Goal: Task Accomplishment & Management: Complete application form

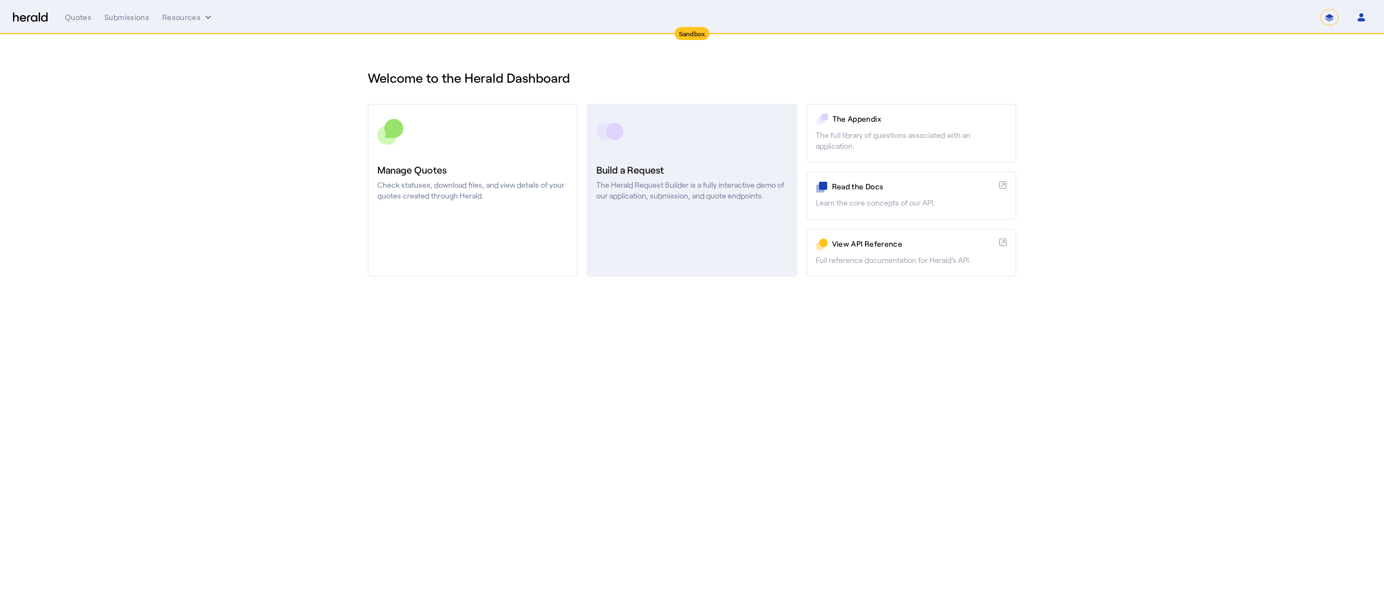
click at [717, 169] on h3 "Build a Request" at bounding box center [692, 169] width 191 height 15
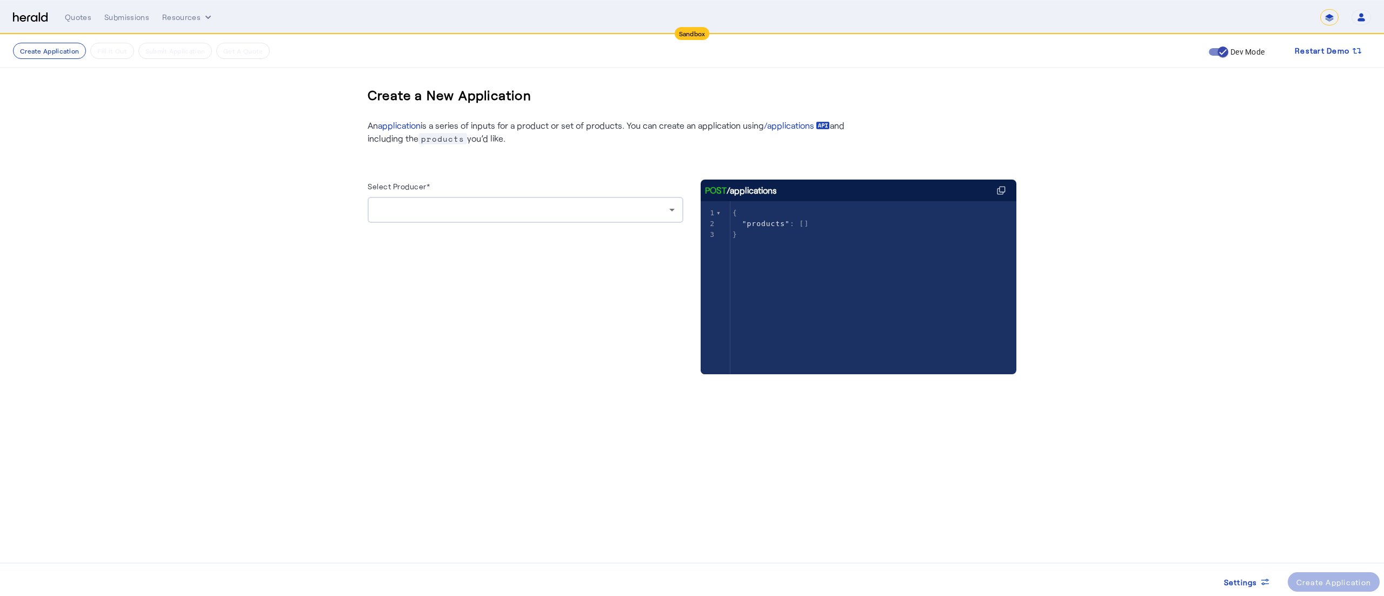
click at [581, 218] on div at bounding box center [525, 210] width 299 height 26
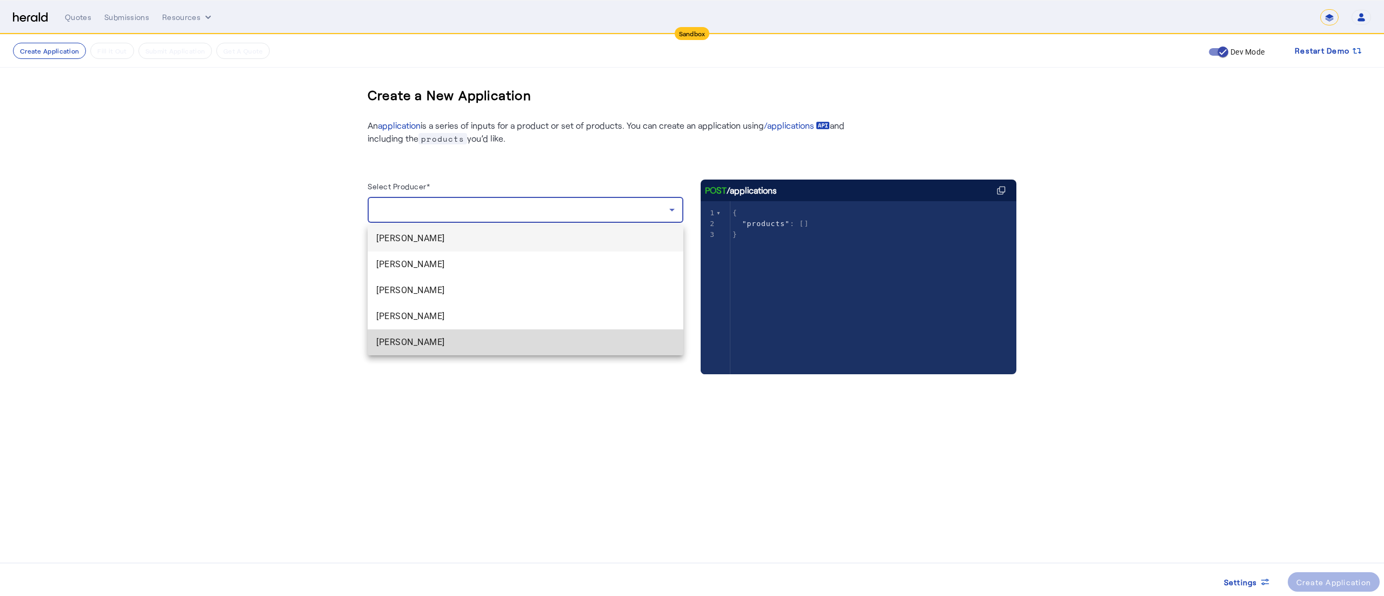
click at [486, 341] on span "[PERSON_NAME]" at bounding box center [525, 342] width 299 height 13
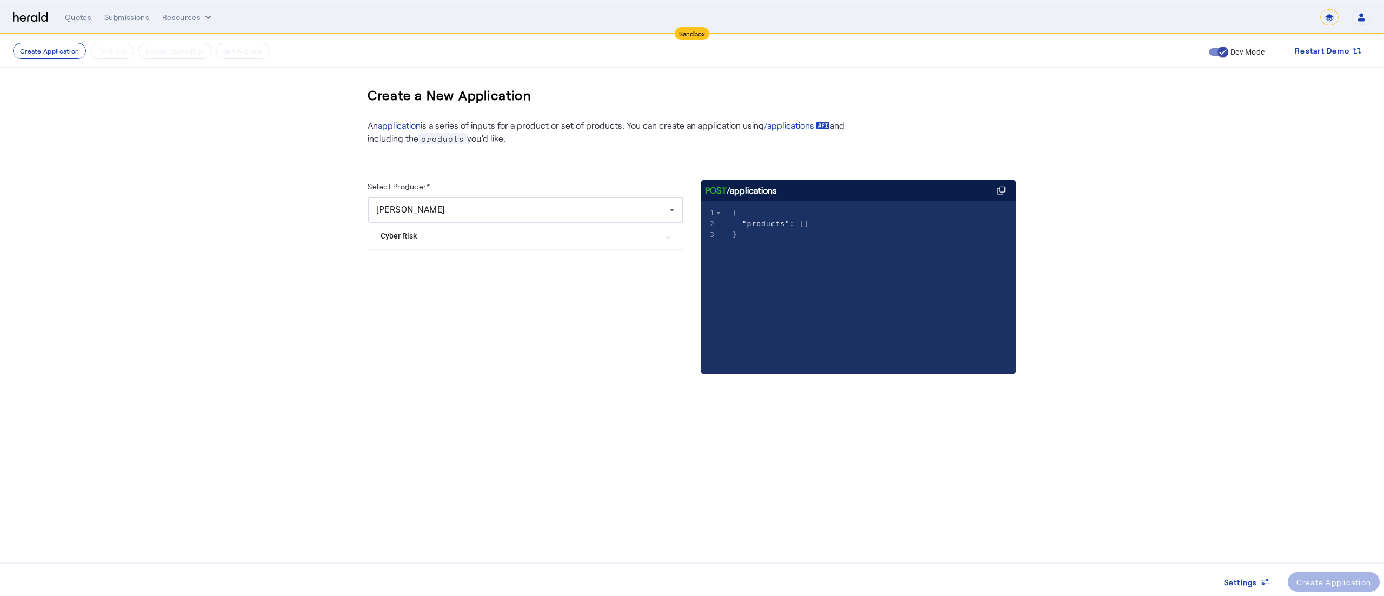
click at [463, 238] on Risk "Cyber Risk" at bounding box center [519, 235] width 277 height 11
click at [1317, 580] on div "Create Application" at bounding box center [1334, 582] width 75 height 11
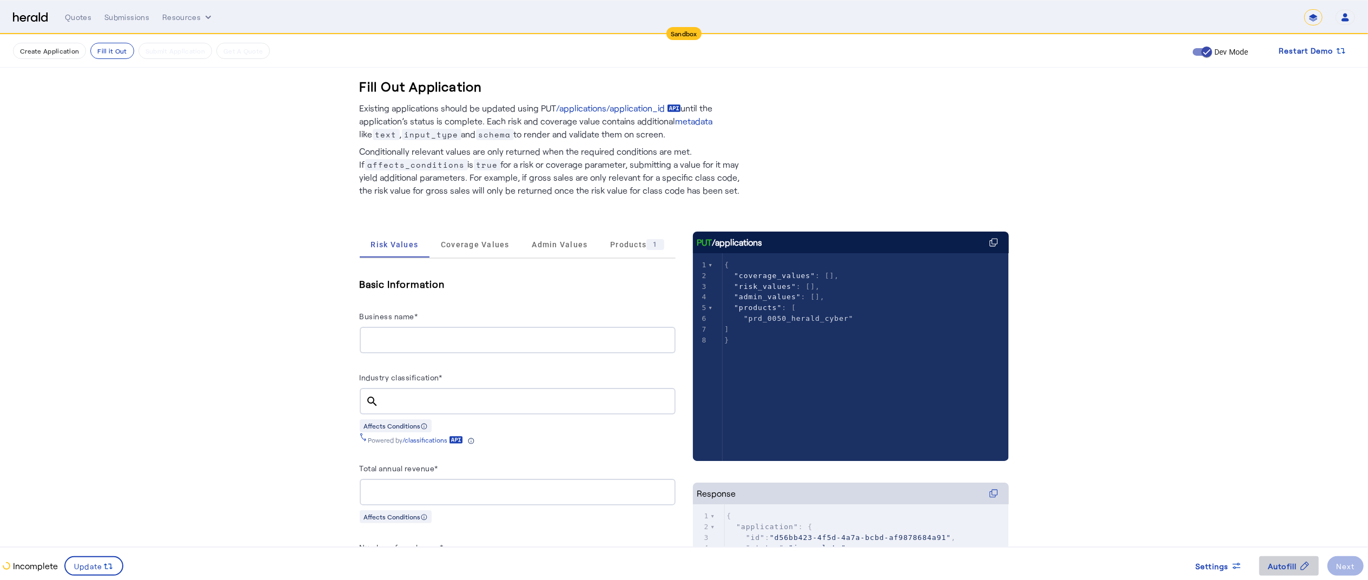
click at [1284, 573] on span at bounding box center [1288, 566] width 59 height 26
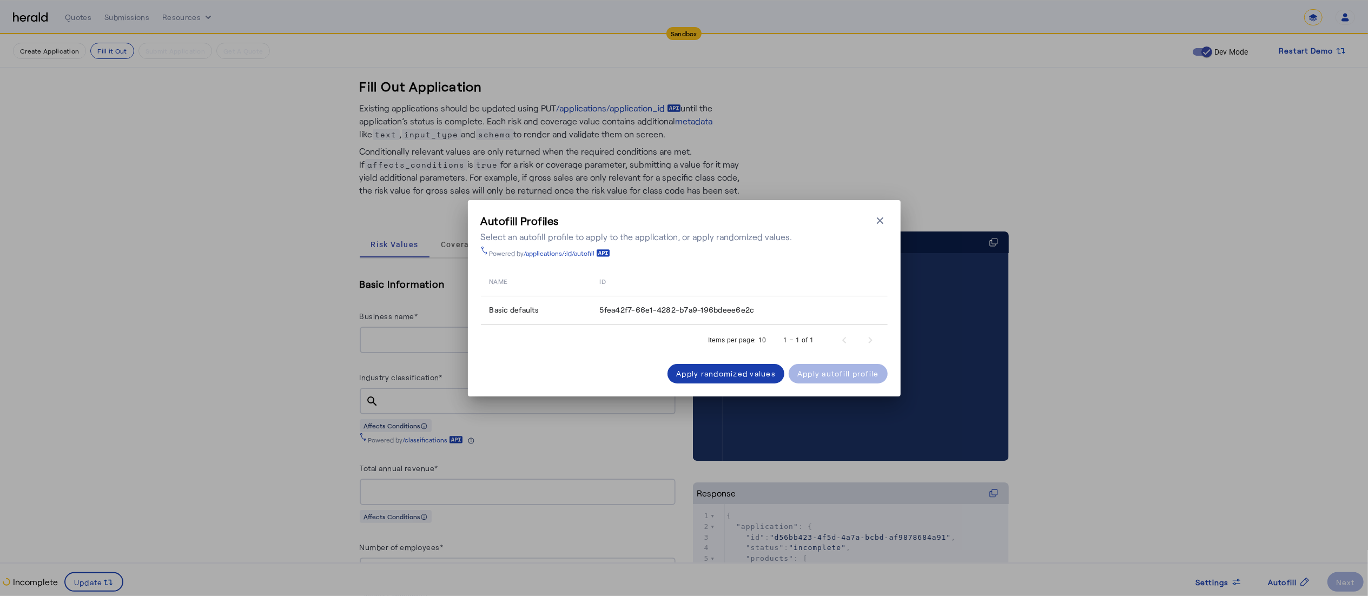
click at [701, 365] on span at bounding box center [725, 374] width 117 height 26
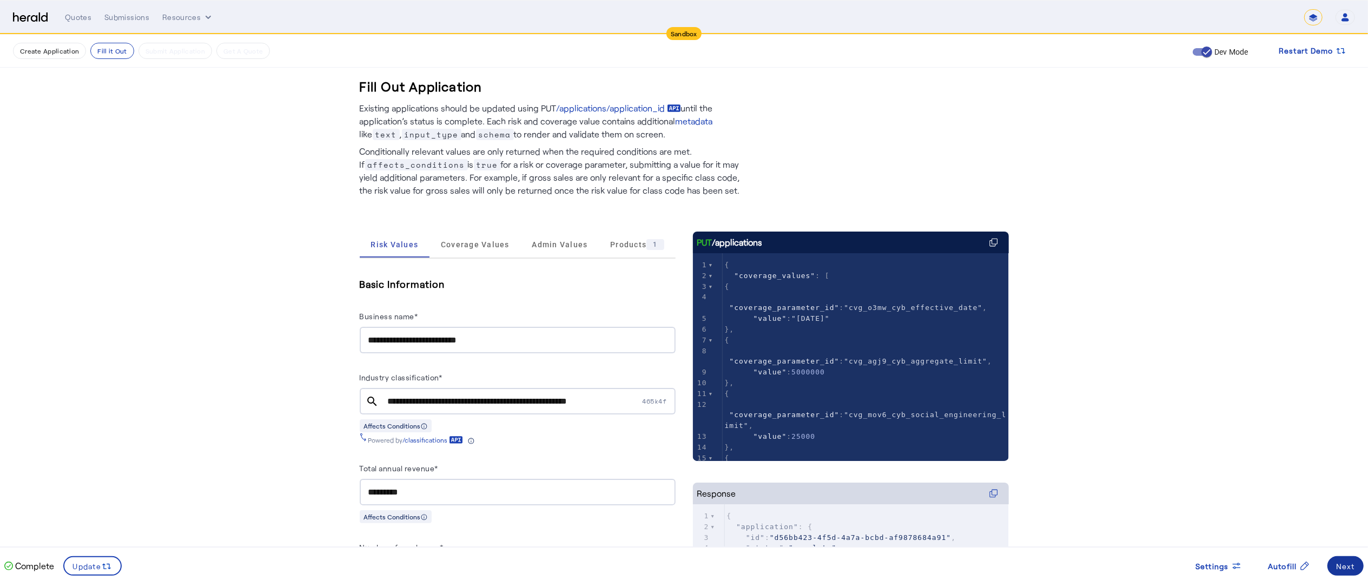
click at [1355, 560] on span at bounding box center [1345, 566] width 36 height 26
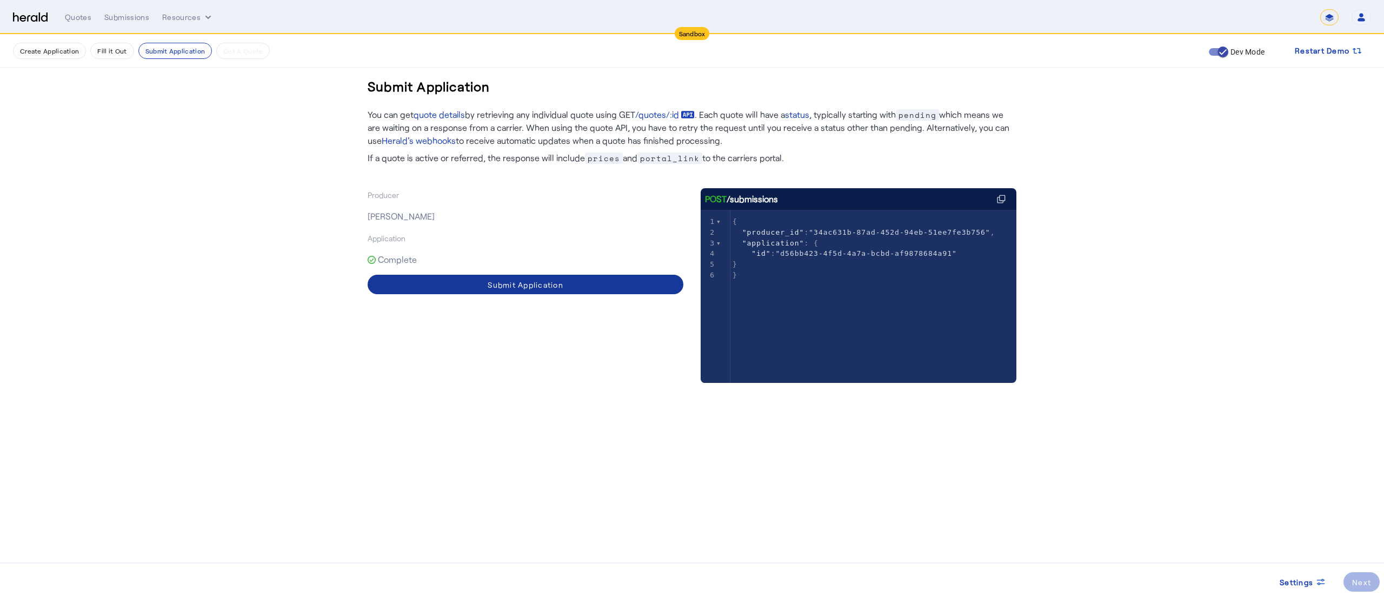
click at [582, 281] on span at bounding box center [526, 284] width 316 height 26
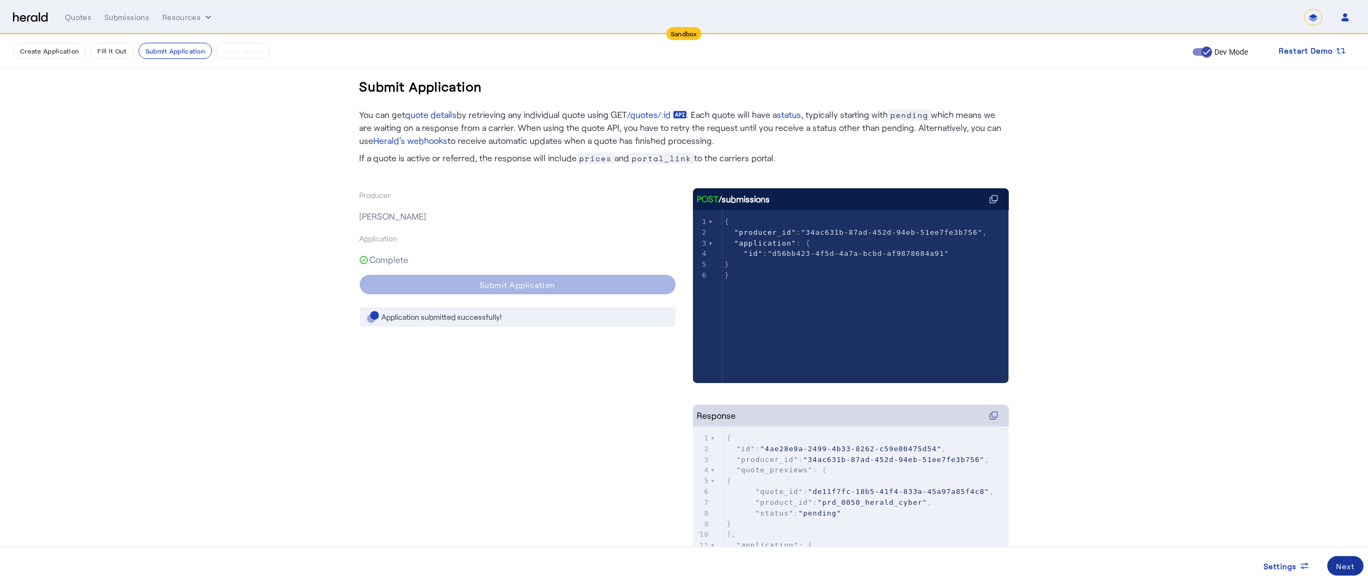
click at [1339, 553] on span at bounding box center [1345, 566] width 36 height 26
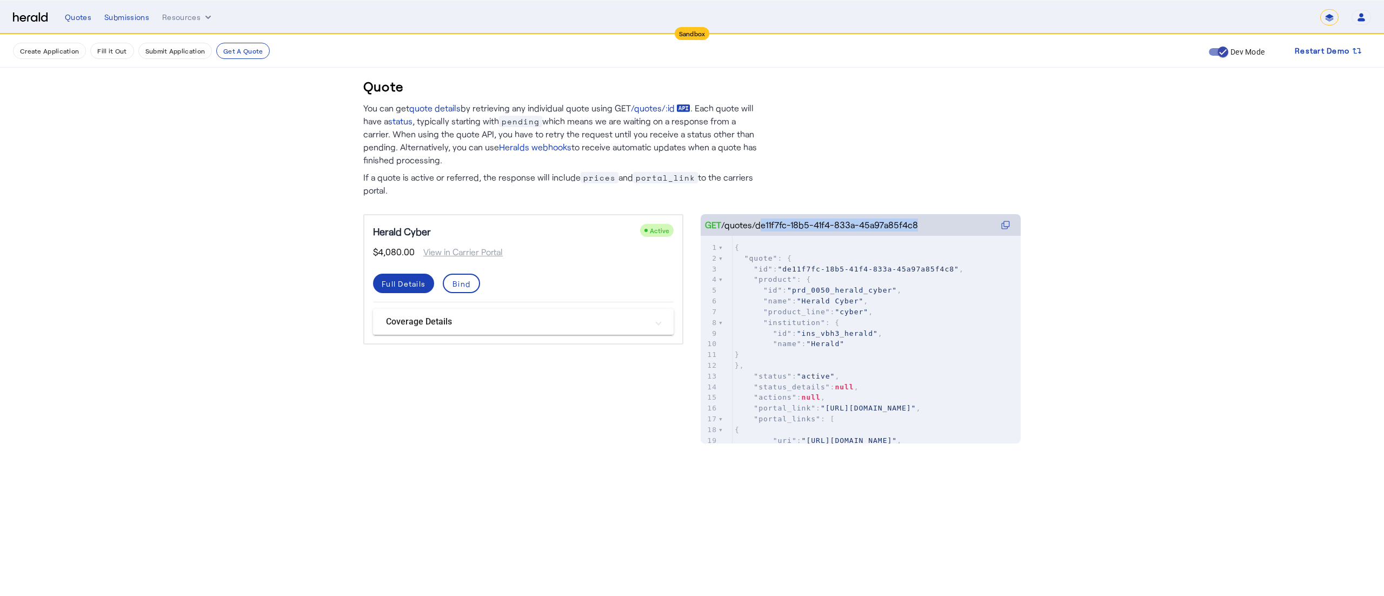
drag, startPoint x: 756, startPoint y: 225, endPoint x: 964, endPoint y: 231, distance: 208.3
click at [964, 231] on div "GET /quotes/de11f7fc-18b5-41f4-833a-45a97a85f4c8" at bounding box center [861, 225] width 320 height 22
copy herald-code-block "de11f7fc-18b5-41f4-833a-45a97a85f4c8"
click at [168, 18] on button "Resources" at bounding box center [187, 17] width 51 height 11
click at [174, 30] on div "Herald Request Builder" at bounding box center [217, 40] width 110 height 26
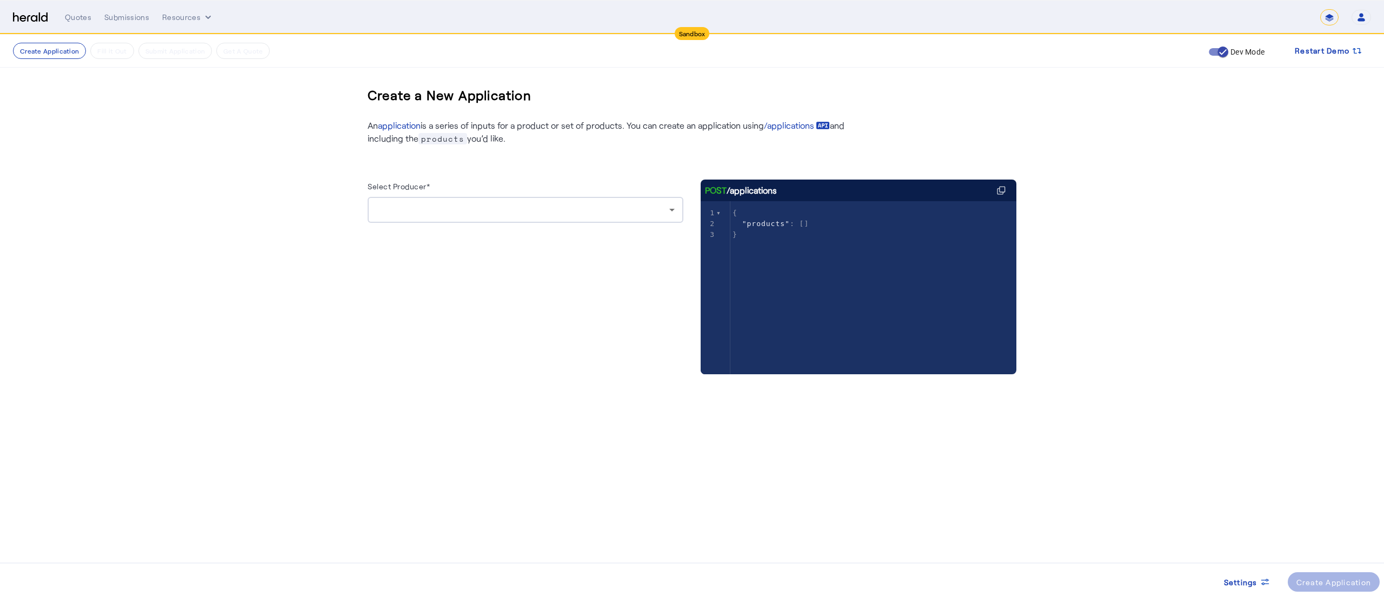
click at [474, 203] on div at bounding box center [525, 210] width 299 height 26
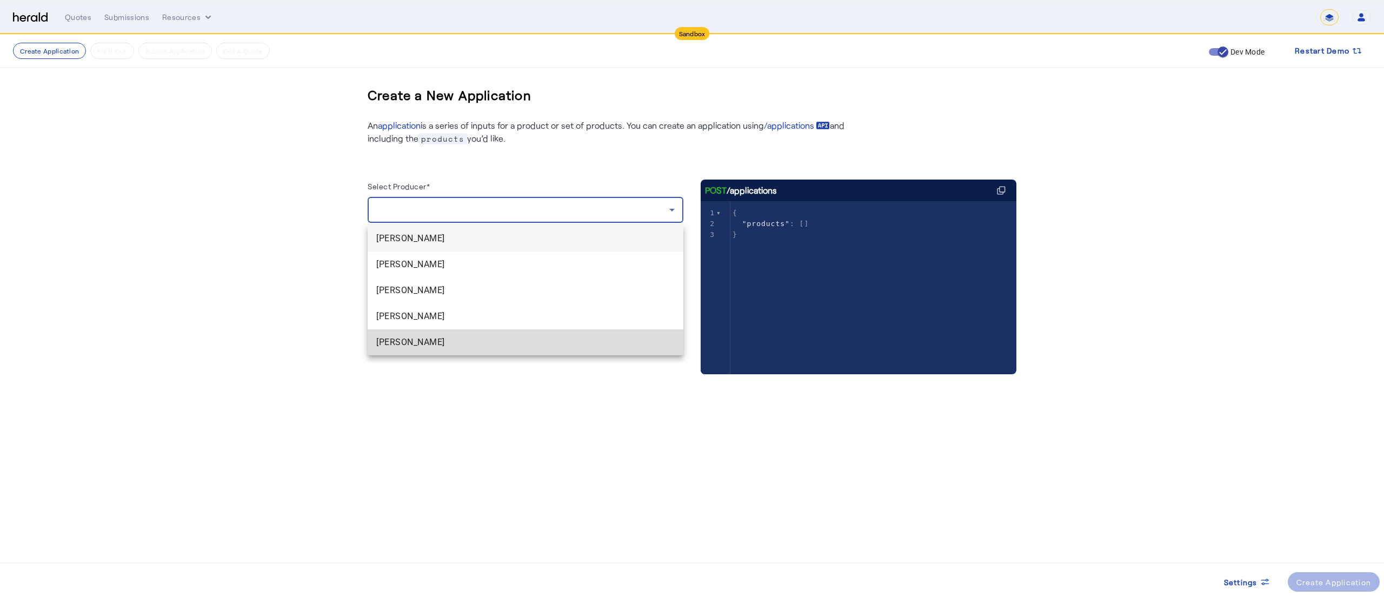
click at [478, 339] on span "[PERSON_NAME]" at bounding box center [525, 342] width 299 height 13
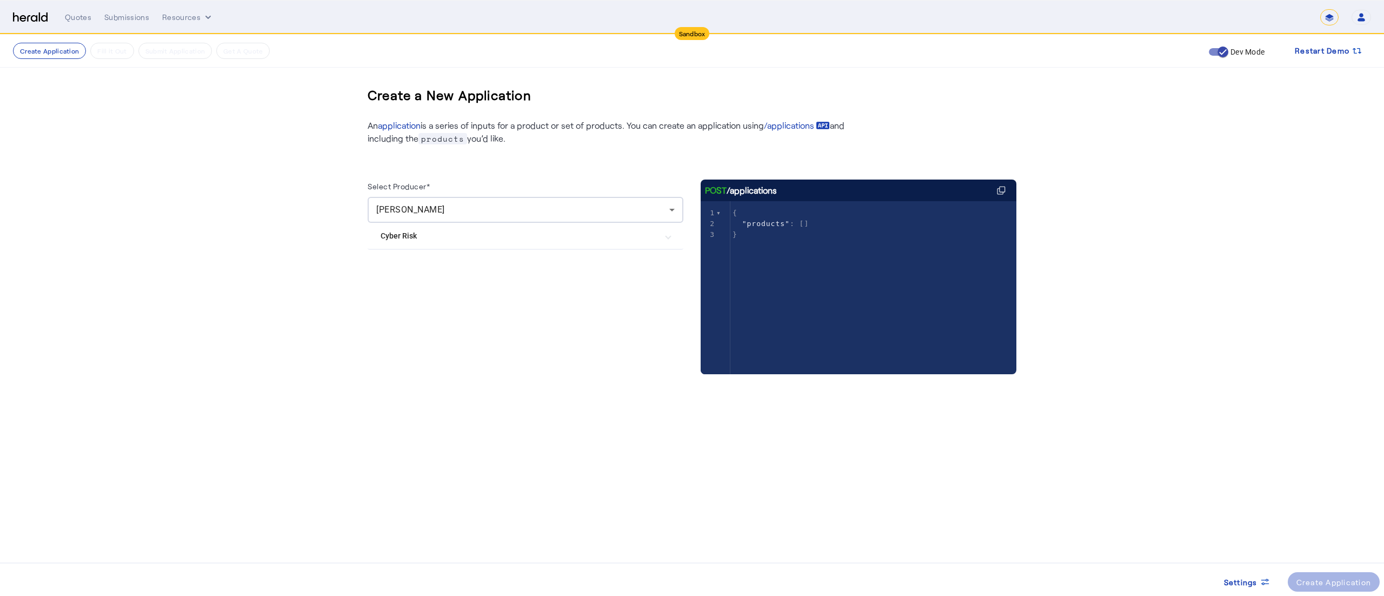
click at [407, 230] on Risk "Cyber Risk" at bounding box center [519, 235] width 277 height 11
click at [1307, 579] on div "Create Application" at bounding box center [1334, 582] width 75 height 11
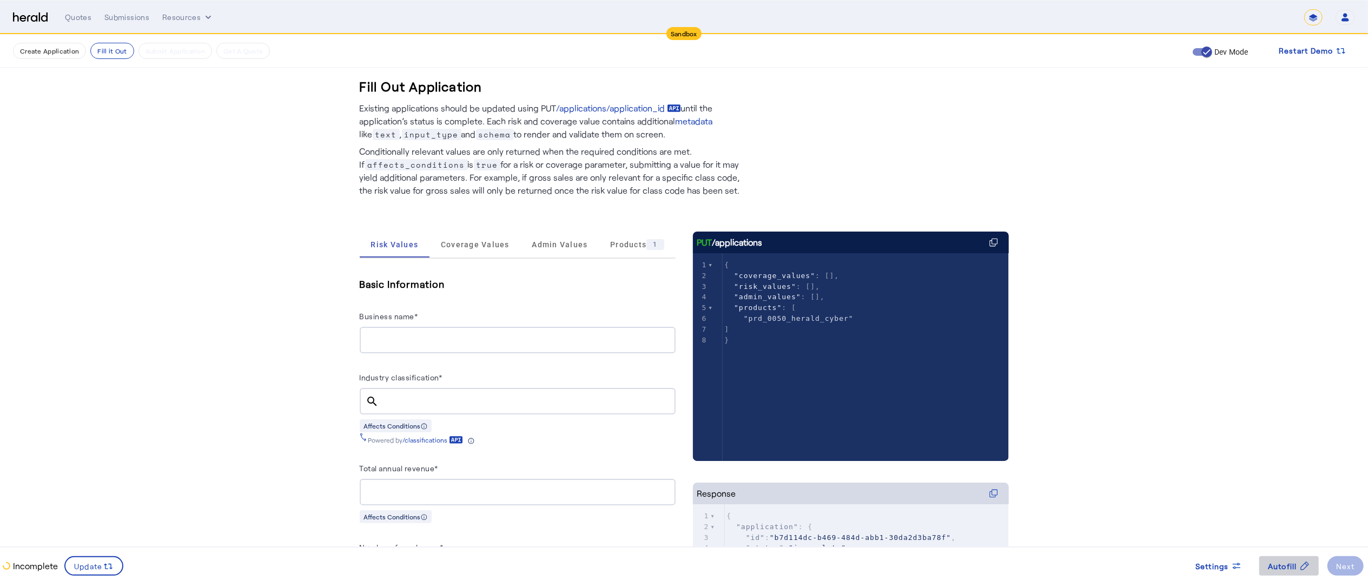
click at [1282, 568] on span "Autofill" at bounding box center [1282, 565] width 29 height 11
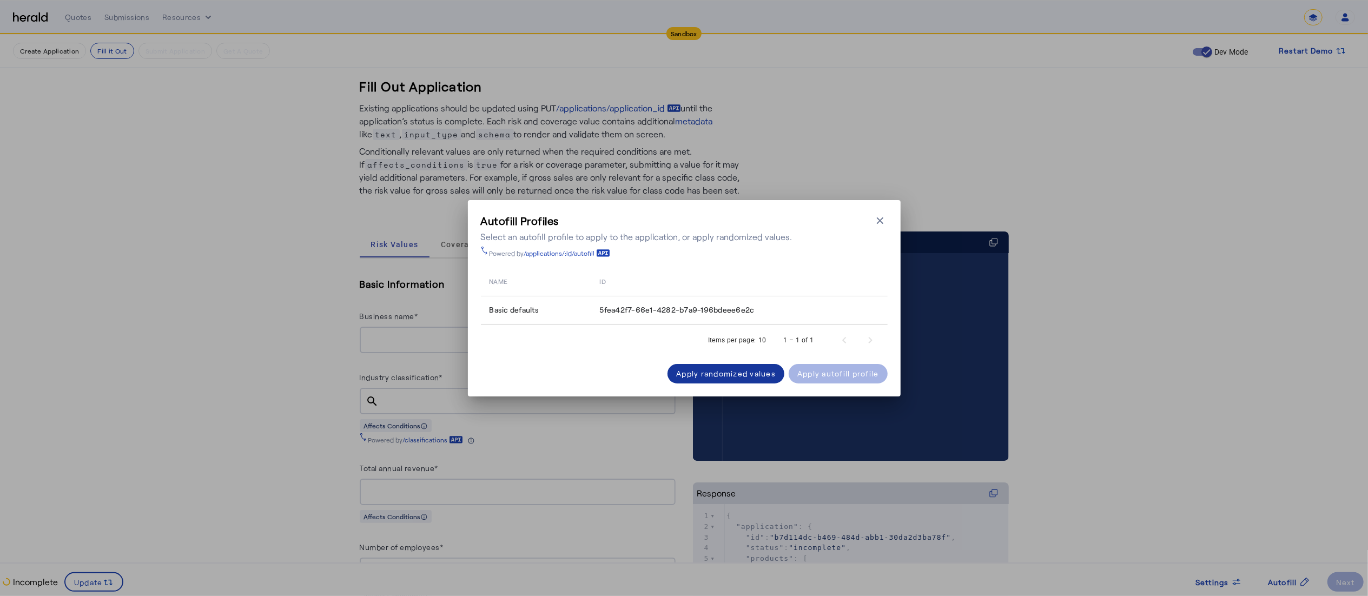
click at [743, 365] on span at bounding box center [725, 374] width 117 height 26
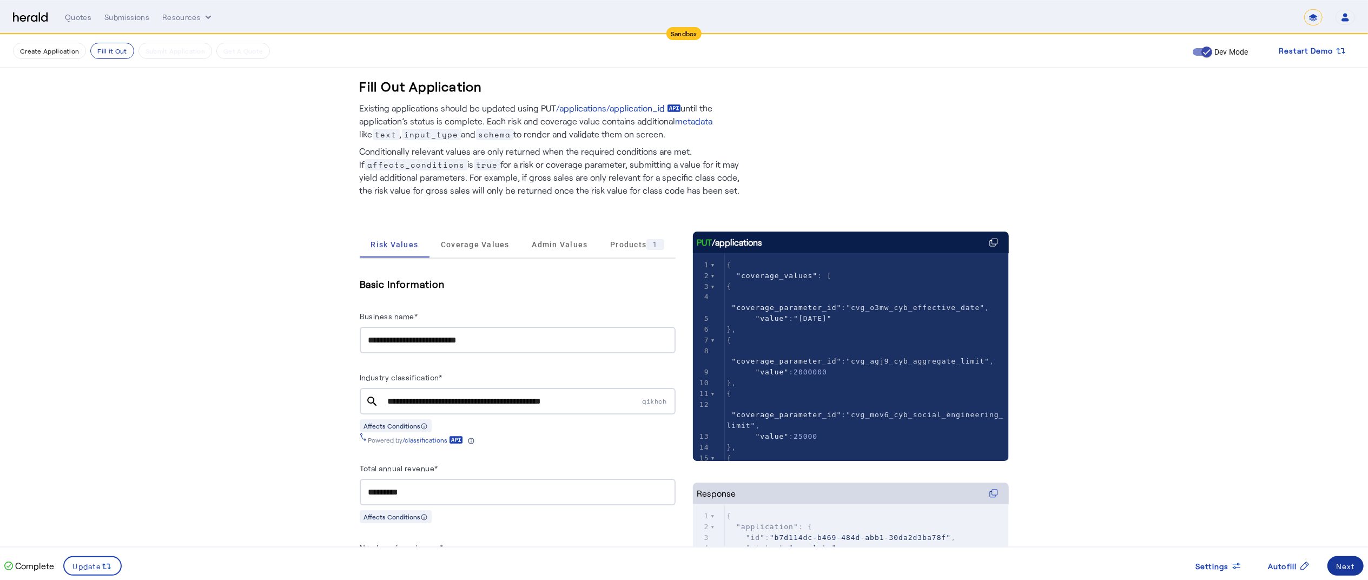
click at [1339, 565] on div "Next" at bounding box center [1345, 565] width 19 height 11
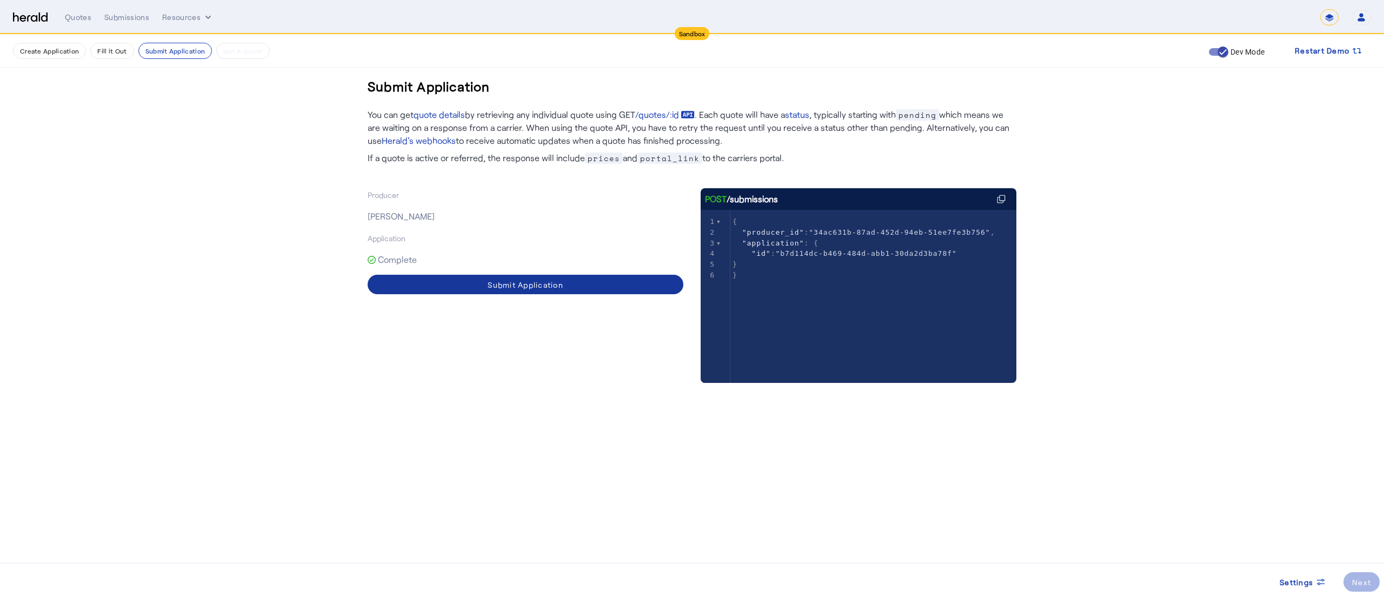
click at [532, 283] on div "Submit Application" at bounding box center [526, 284] width 76 height 11
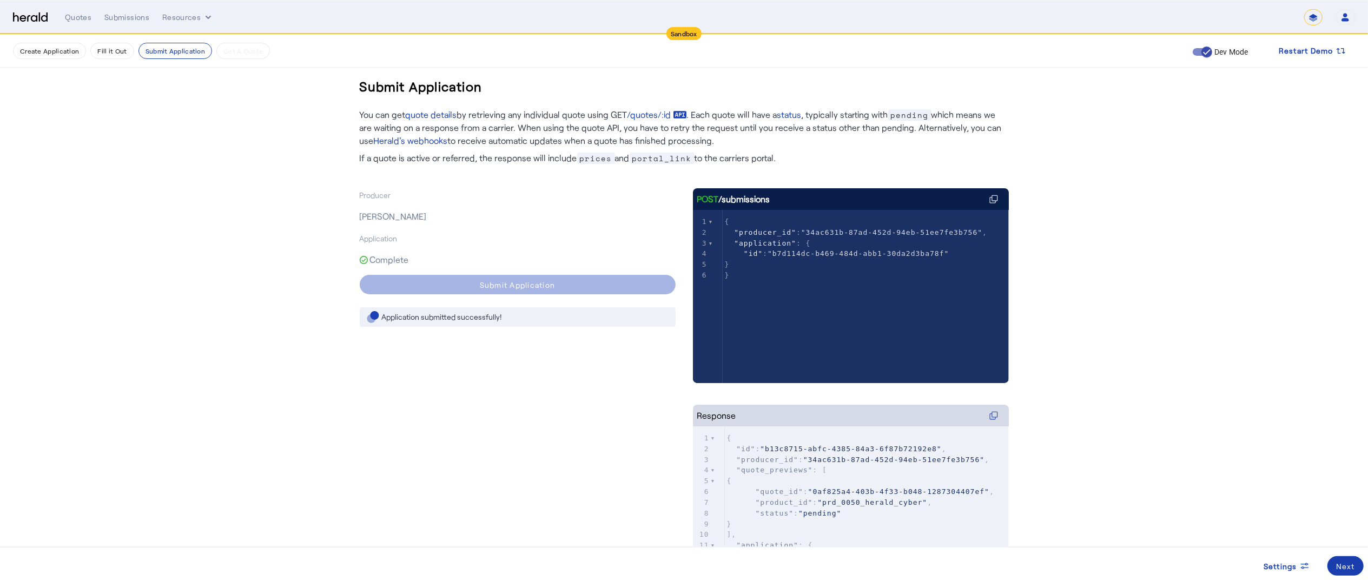
click at [1340, 565] on div "Next" at bounding box center [1345, 565] width 19 height 11
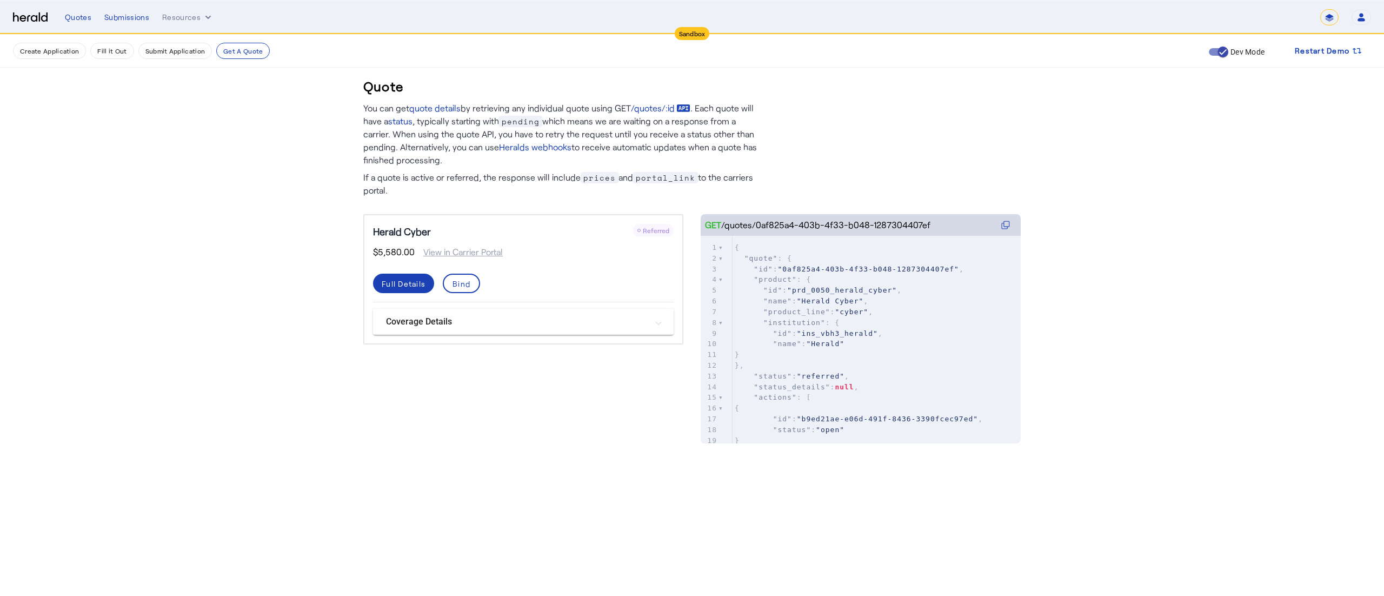
drag, startPoint x: 757, startPoint y: 228, endPoint x: 941, endPoint y: 231, distance: 183.9
click at [941, 231] on div "GET /quotes/0af825a4-403b-4f33-b048-1287304407ef" at bounding box center [861, 225] width 320 height 22
copy div "0af825a4-403b-4f33-b048-1287304407ef"
click at [56, 51] on button "Create Application" at bounding box center [49, 51] width 73 height 16
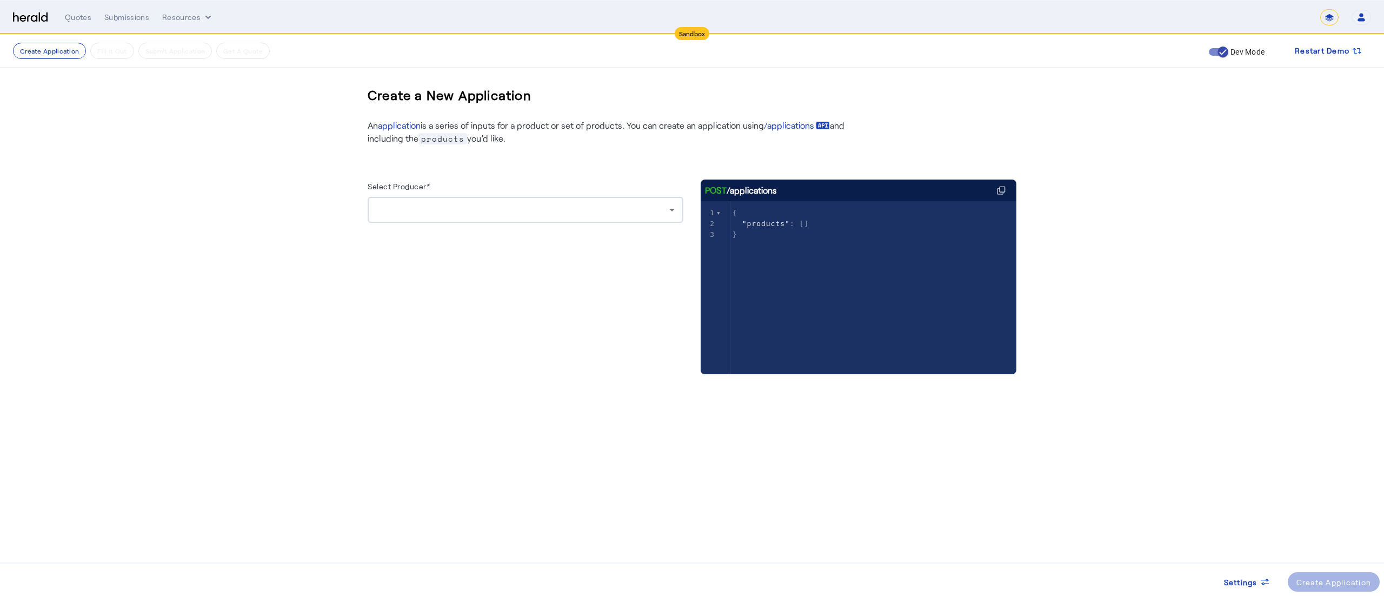
click at [579, 221] on div at bounding box center [525, 210] width 299 height 26
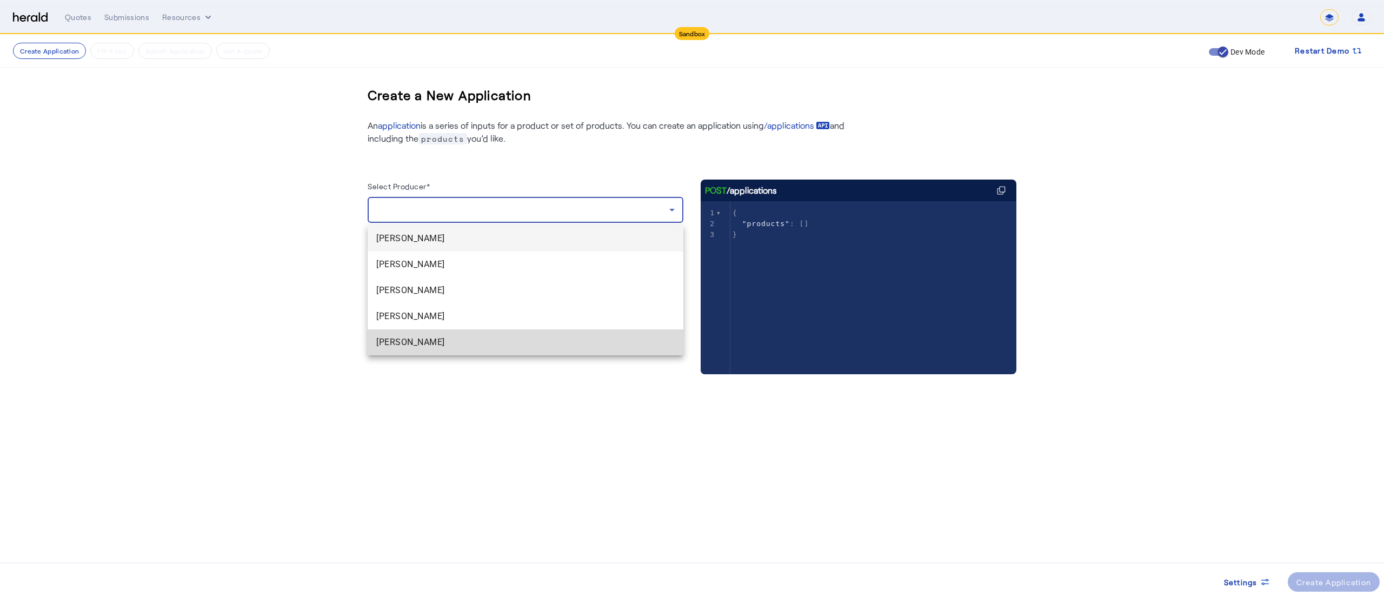
click at [492, 344] on span "[PERSON_NAME]" at bounding box center [525, 342] width 299 height 13
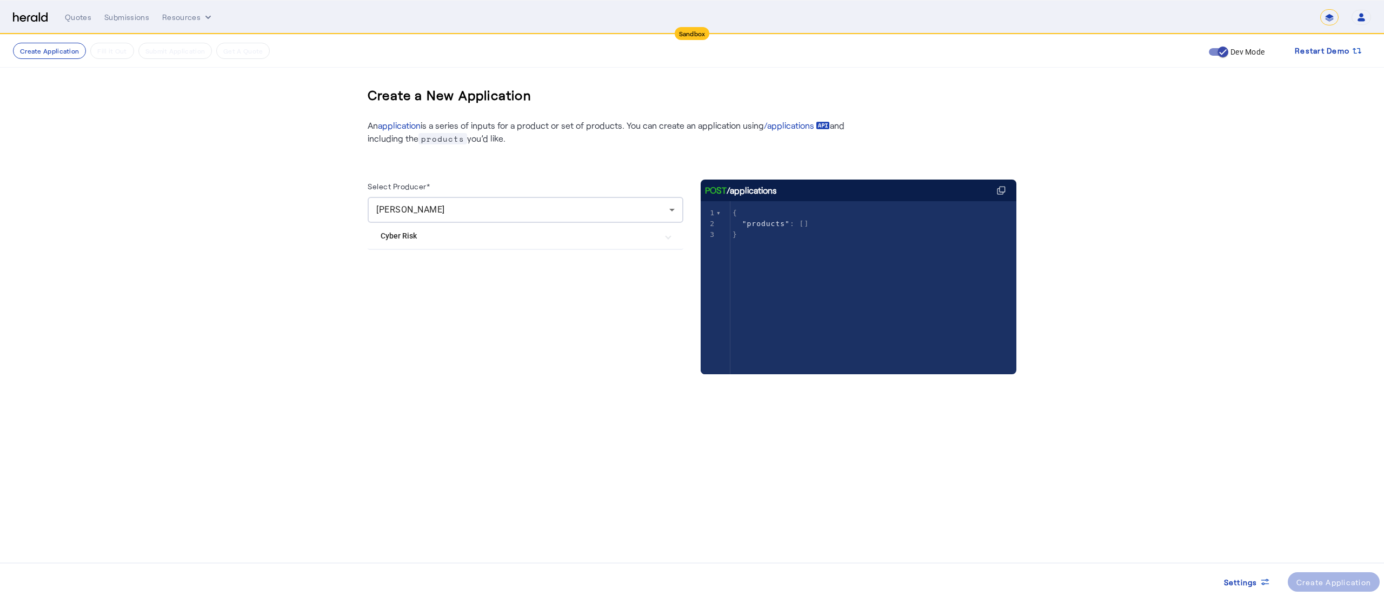
click at [436, 229] on mat-expansion-panel-header "Cyber Risk" at bounding box center [526, 236] width 316 height 26
click at [1307, 571] on span at bounding box center [1334, 582] width 92 height 26
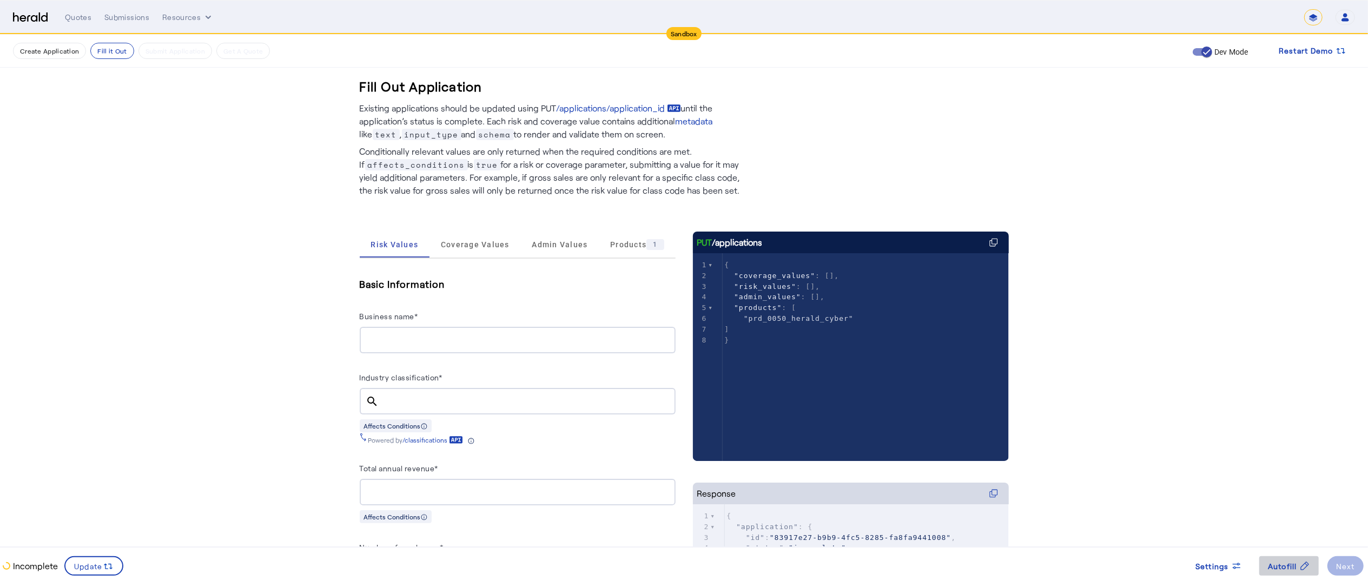
click at [1272, 568] on span "Autofill" at bounding box center [1282, 565] width 29 height 11
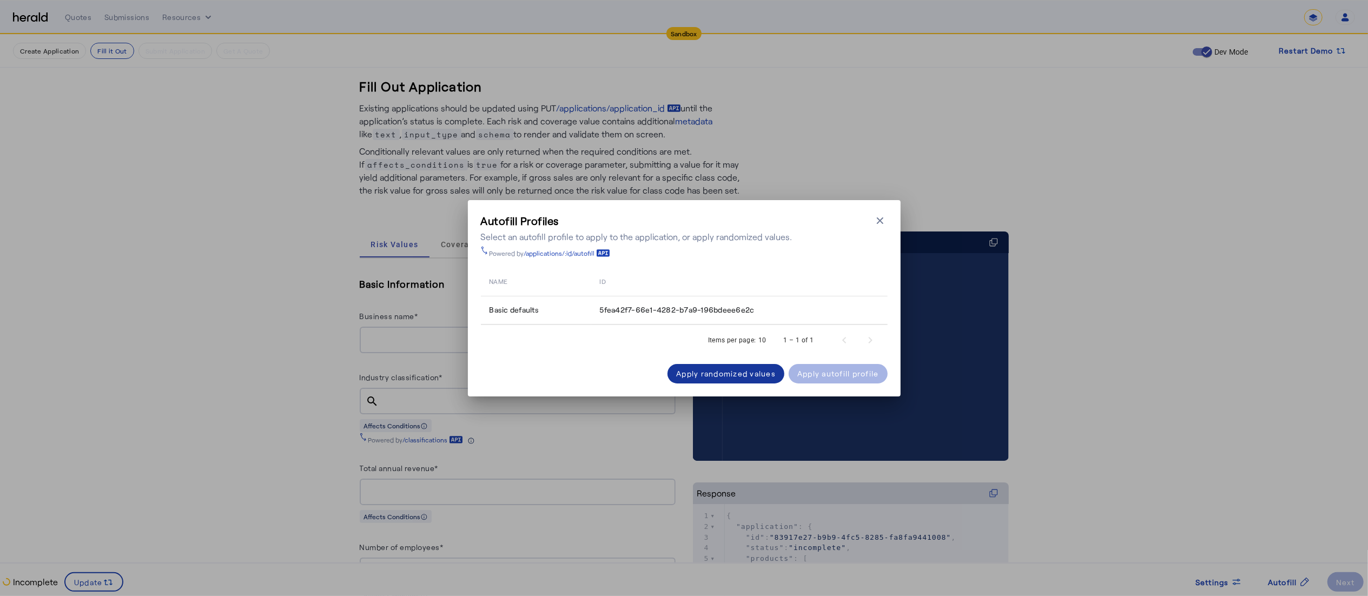
click at [736, 376] on div "Apply randomized values" at bounding box center [726, 373] width 100 height 11
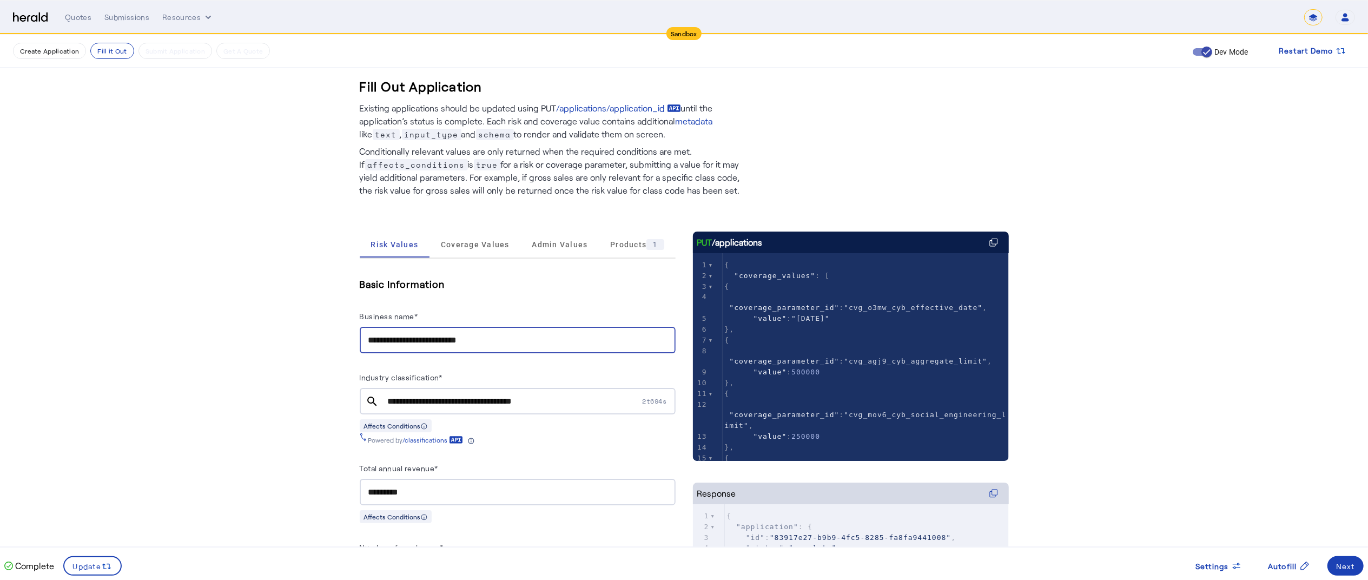
click at [438, 336] on input "**********" at bounding box center [517, 340] width 299 height 13
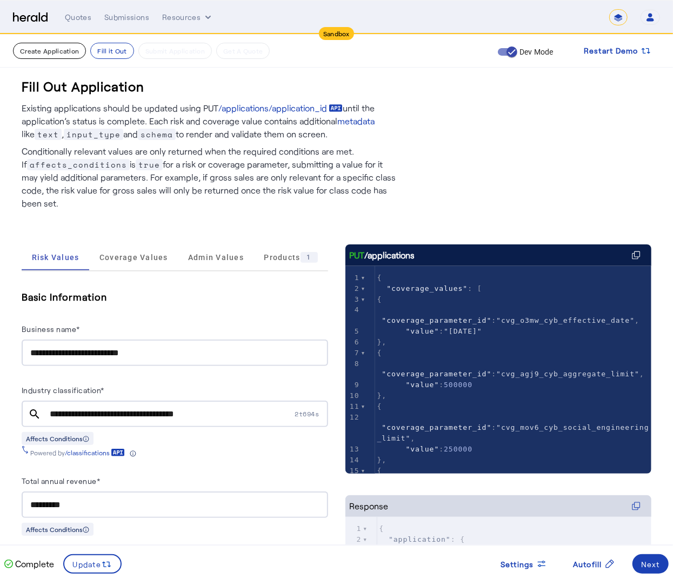
click at [40, 47] on button "Create Application" at bounding box center [49, 51] width 73 height 16
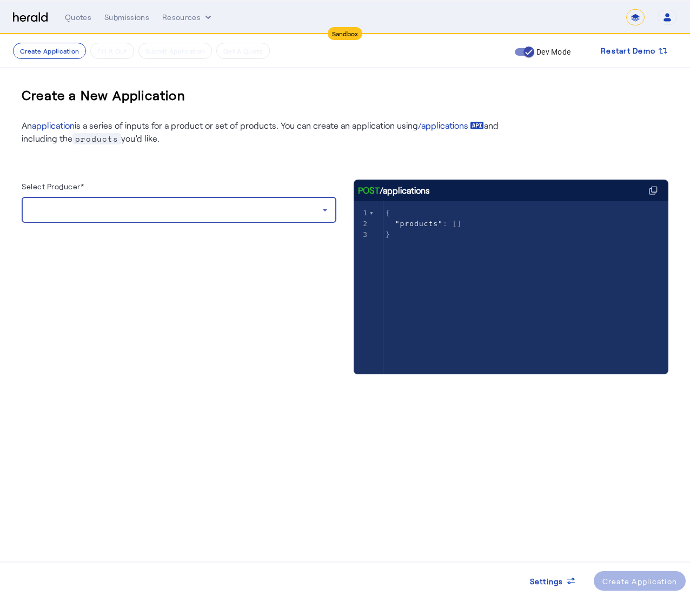
click at [163, 215] on div at bounding box center [176, 209] width 292 height 13
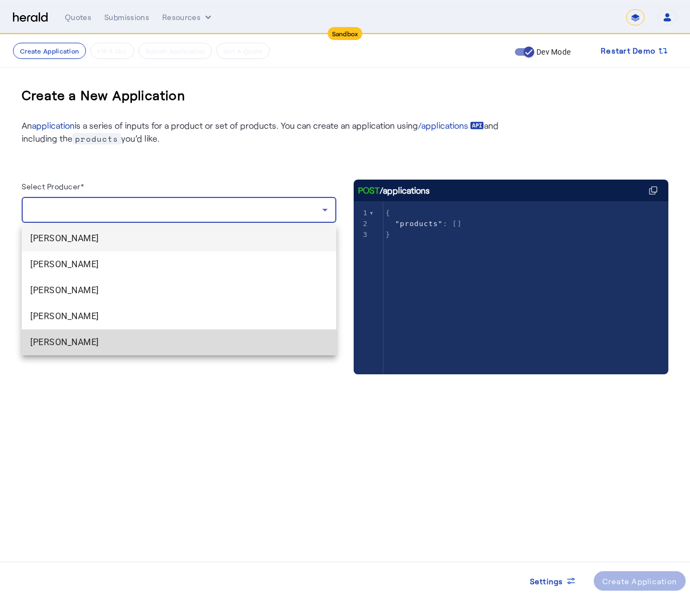
click at [57, 346] on span "[PERSON_NAME]" at bounding box center [178, 342] width 297 height 13
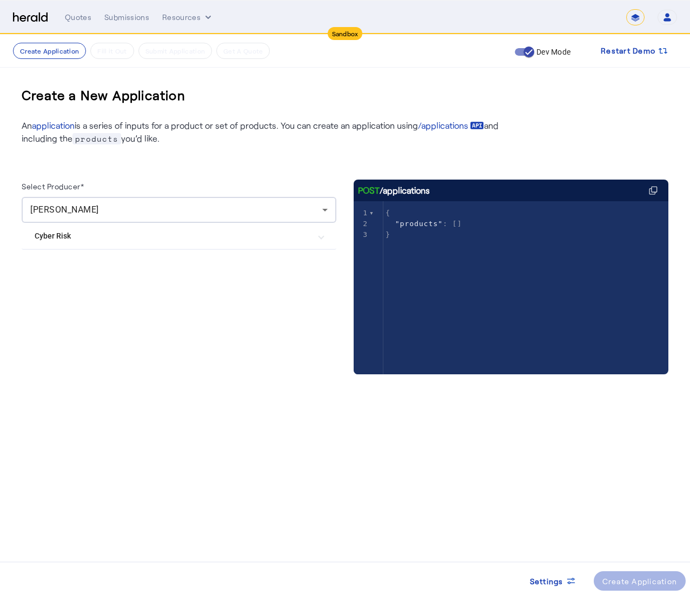
click at [109, 229] on mat-expansion-panel-header "Cyber Risk" at bounding box center [179, 236] width 315 height 26
click at [646, 580] on div "Create Application" at bounding box center [639, 580] width 75 height 11
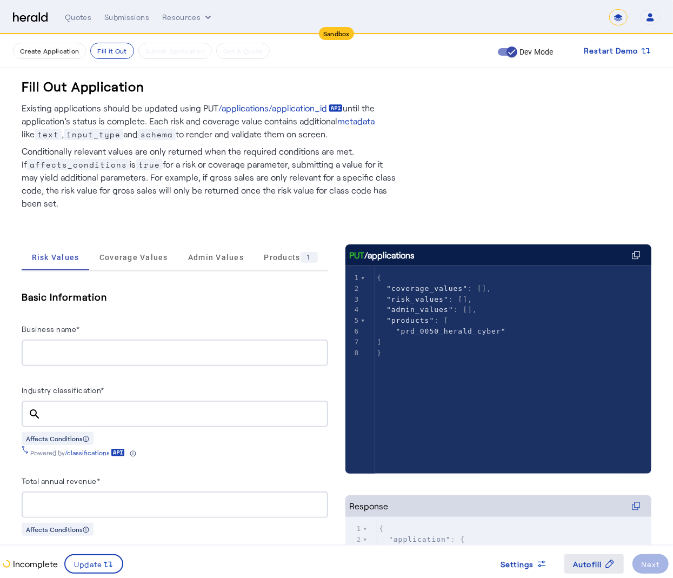
click at [572, 553] on span at bounding box center [594, 564] width 59 height 26
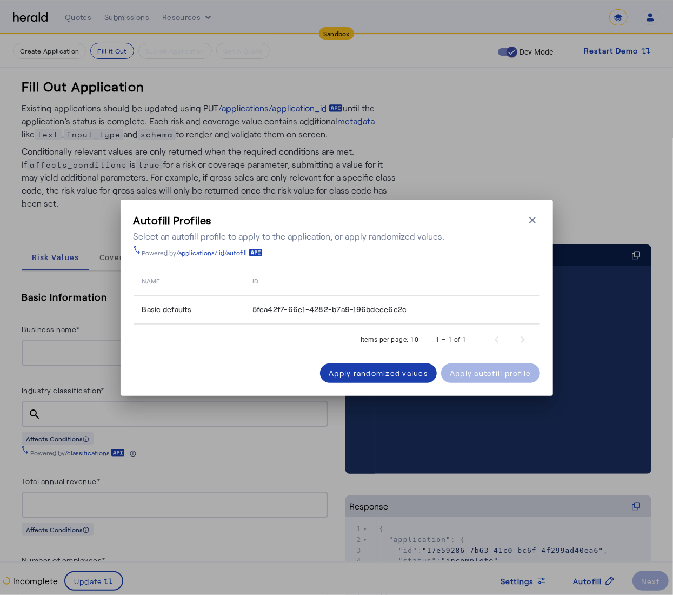
click at [377, 373] on div "Apply randomized values" at bounding box center [379, 372] width 100 height 11
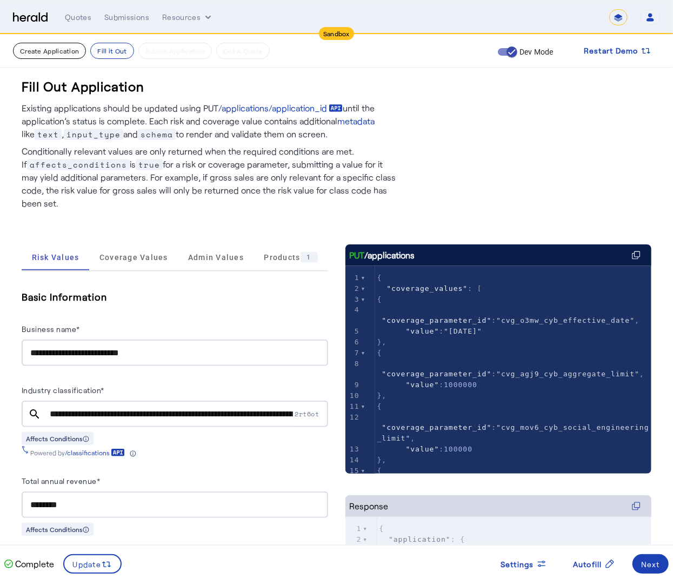
click at [34, 51] on button "Create Application" at bounding box center [49, 51] width 73 height 16
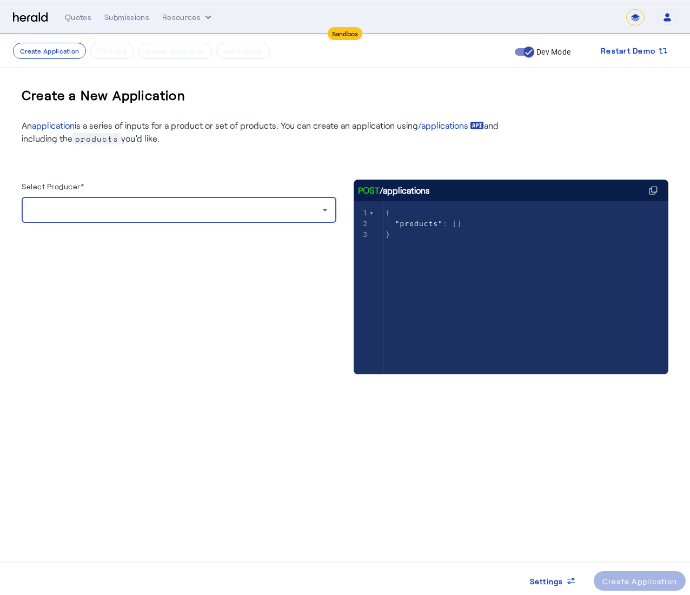
click at [169, 216] on div at bounding box center [176, 209] width 292 height 13
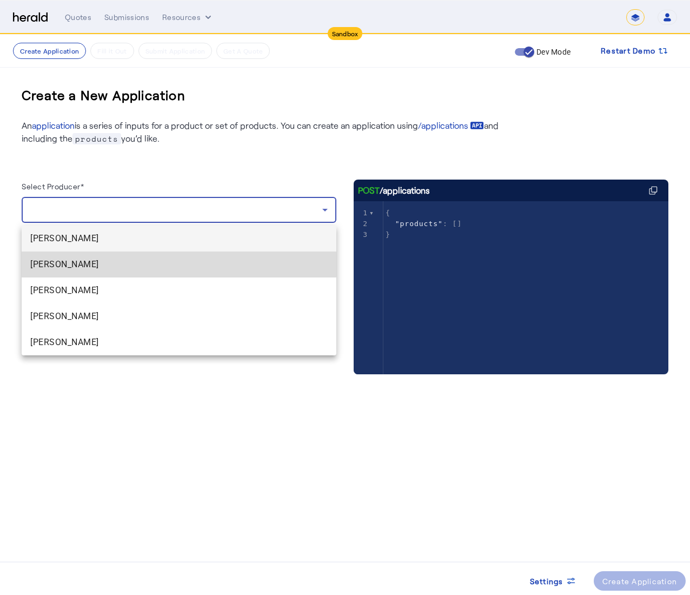
click at [134, 253] on mat-option "[PERSON_NAME]" at bounding box center [179, 264] width 315 height 26
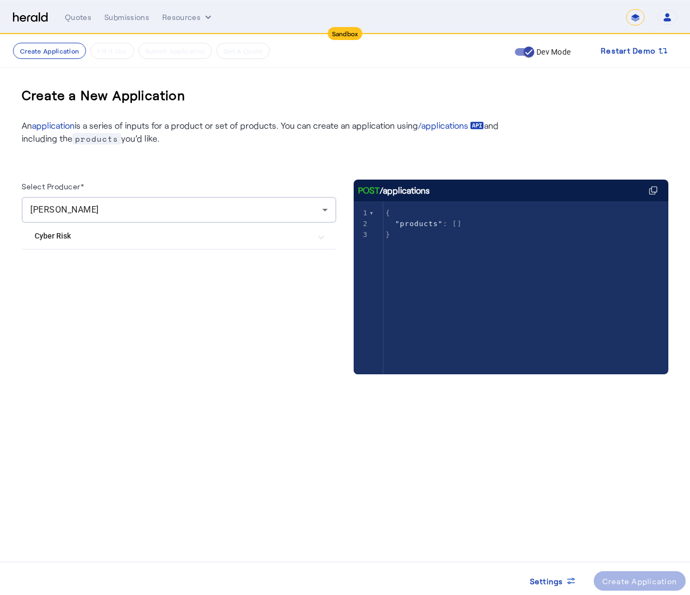
click at [132, 244] on mat-expansion-panel-header "Cyber Risk" at bounding box center [179, 236] width 315 height 26
click at [638, 575] on div "Create Application" at bounding box center [639, 580] width 75 height 11
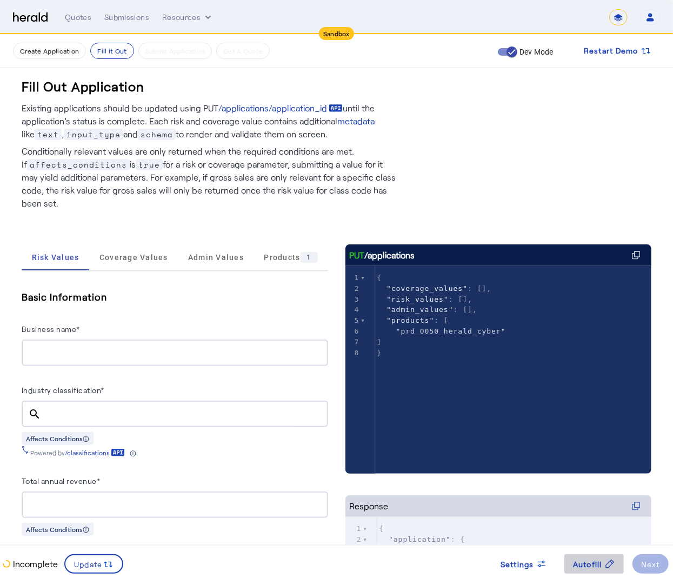
click at [592, 564] on span "Autofill" at bounding box center [587, 564] width 29 height 11
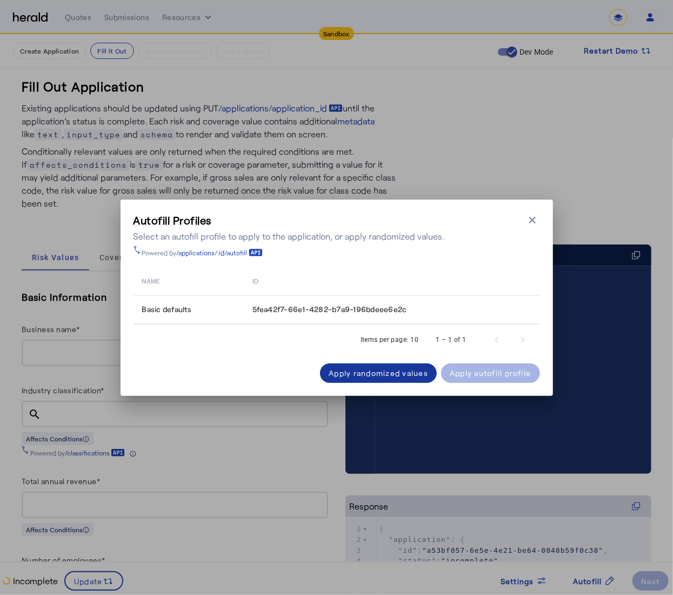
click at [341, 372] on div "Apply randomized values" at bounding box center [379, 372] width 100 height 11
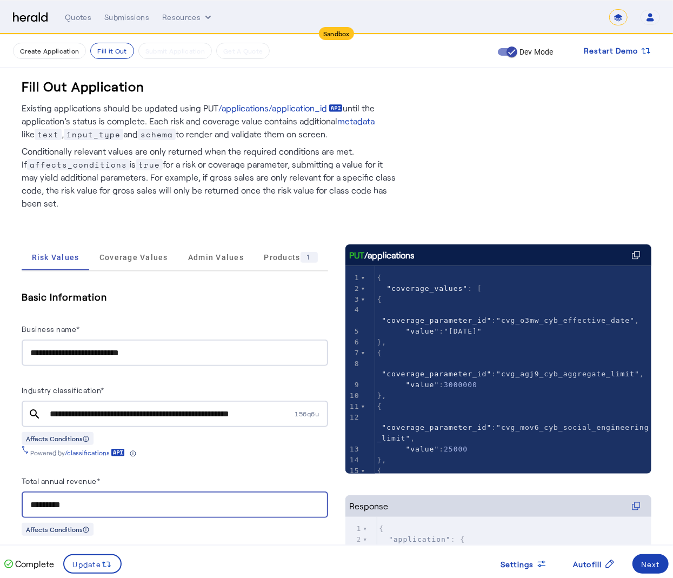
click at [130, 499] on input "*********" at bounding box center [174, 505] width 289 height 13
type input "**********"
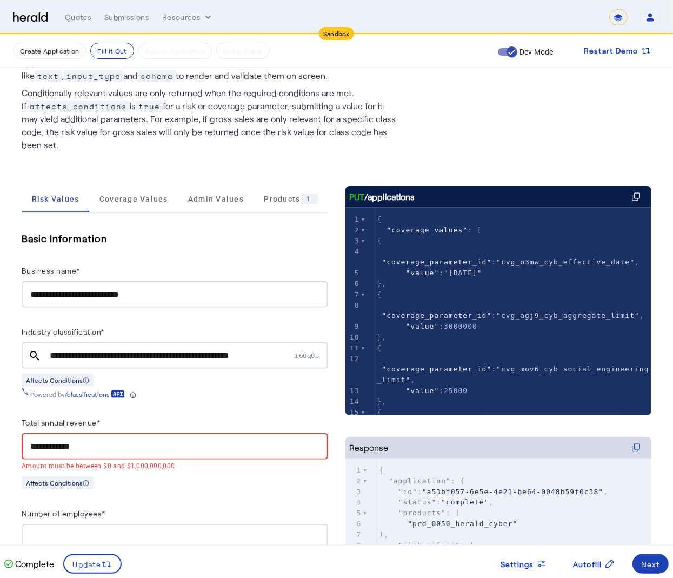
scroll to position [202, 0]
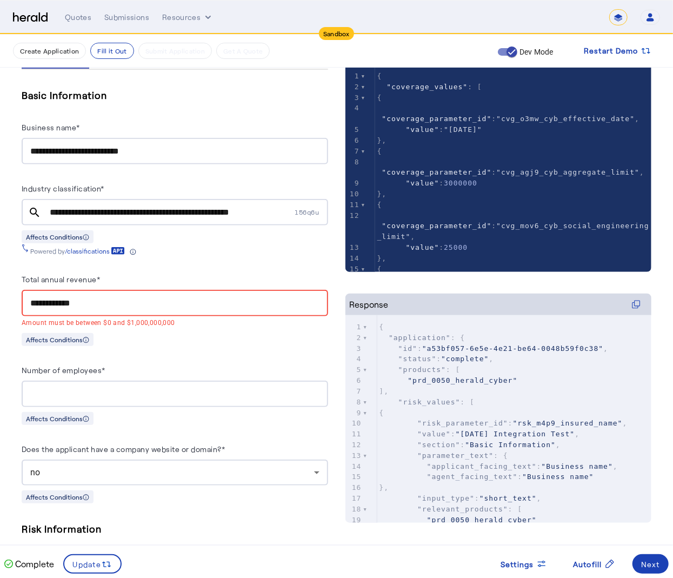
click at [184, 388] on input "*******" at bounding box center [174, 394] width 289 height 13
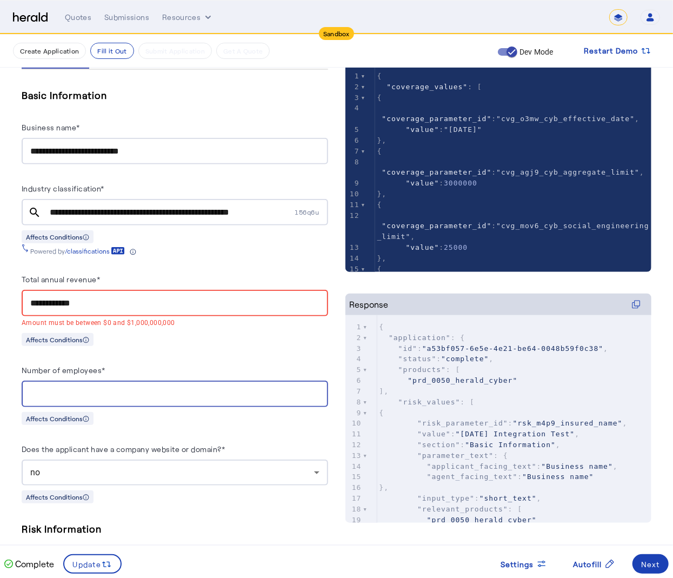
click at [184, 388] on input "*******" at bounding box center [174, 394] width 289 height 13
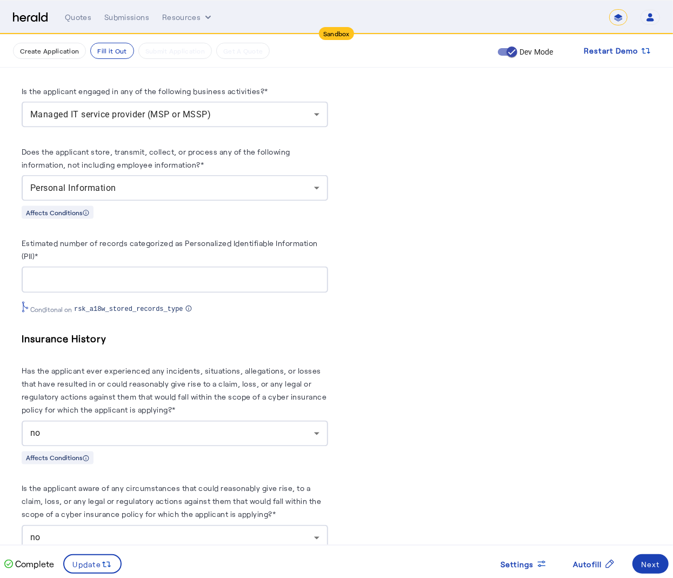
scroll to position [654, 0]
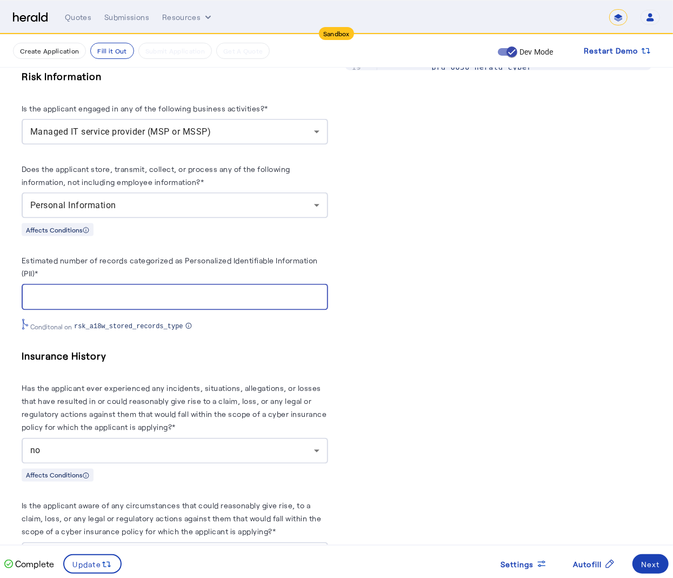
click at [110, 291] on input "*********" at bounding box center [174, 297] width 289 height 13
